Goal: Navigation & Orientation: Find specific page/section

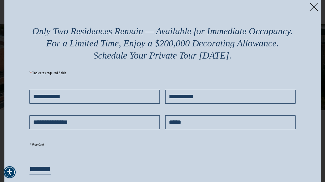
scroll to position [6, 0]
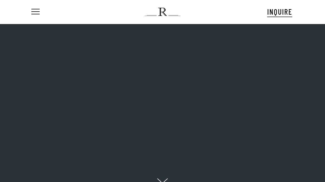
scroll to position [6, 0]
click at [35, 10] on span "Navigation Menu" at bounding box center [36, 12] width 6 height 8
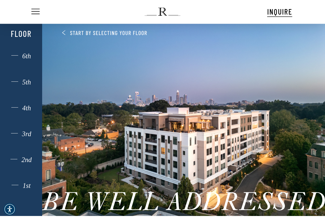
scroll to position [319, 0]
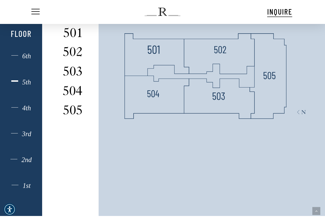
click at [22, 103] on div "1st 2nd 3rd 4th 5th 6th Floor" at bounding box center [21, 127] width 29 height 200
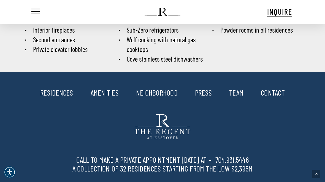
scroll to position [740, 0]
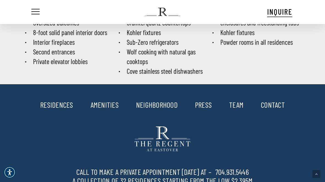
click at [101, 106] on link "AMENITIES" at bounding box center [105, 104] width 28 height 9
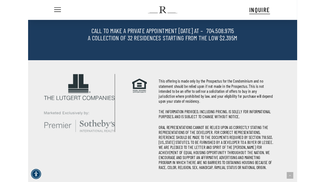
scroll to position [741, 0]
